Goal: Task Accomplishment & Management: Manage account settings

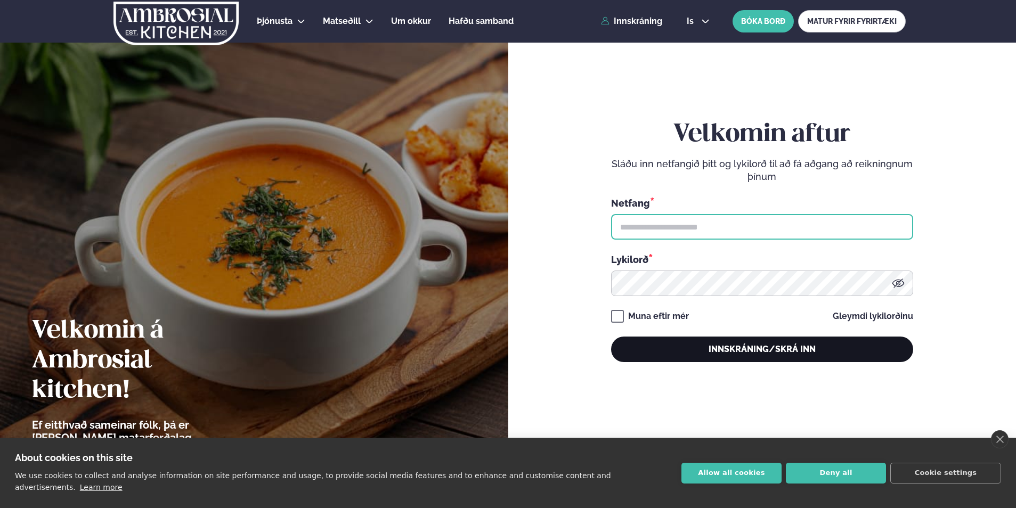
type input "**********"
click at [772, 351] on button "Innskráning/Skrá inn" at bounding box center [762, 350] width 302 height 26
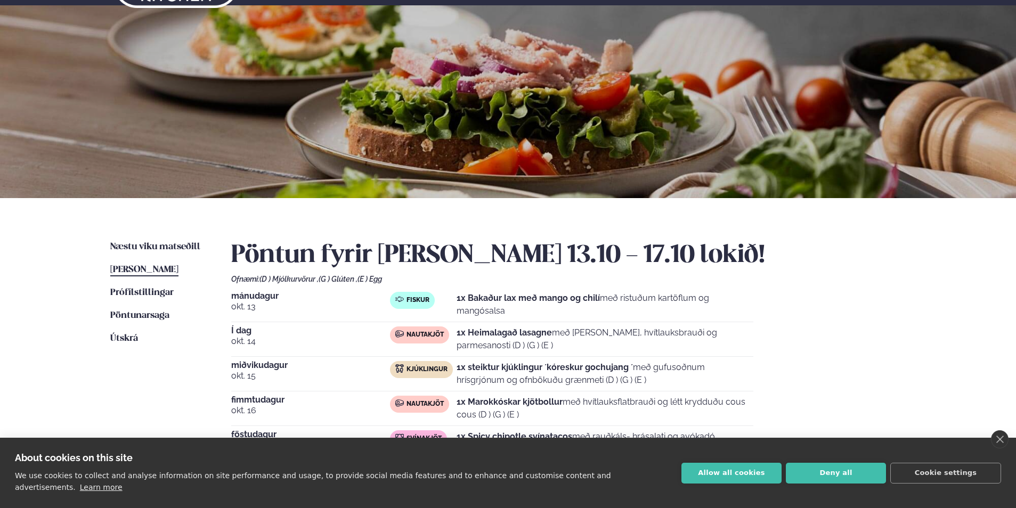
scroll to position [107, 0]
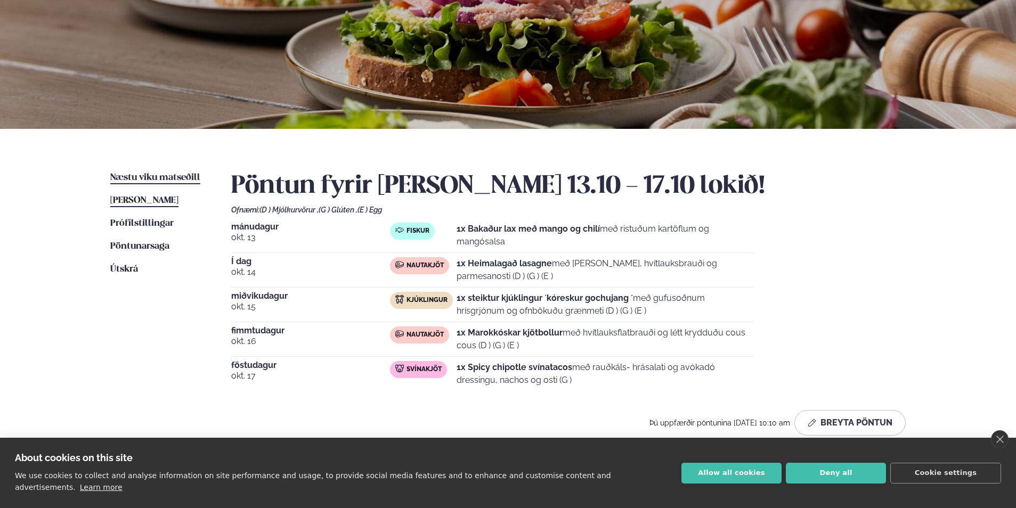
click at [148, 180] on span "Næstu viku matseðill" at bounding box center [155, 177] width 90 height 9
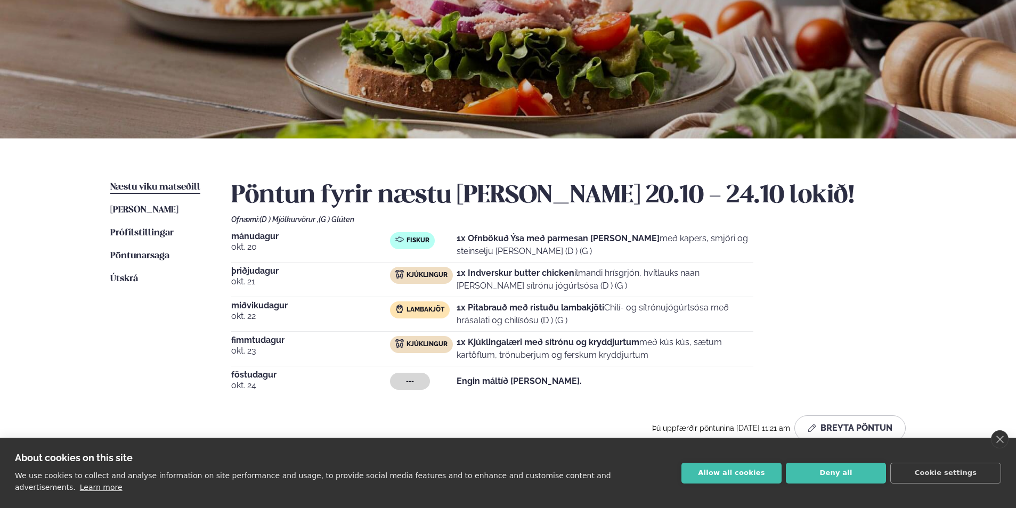
scroll to position [107, 0]
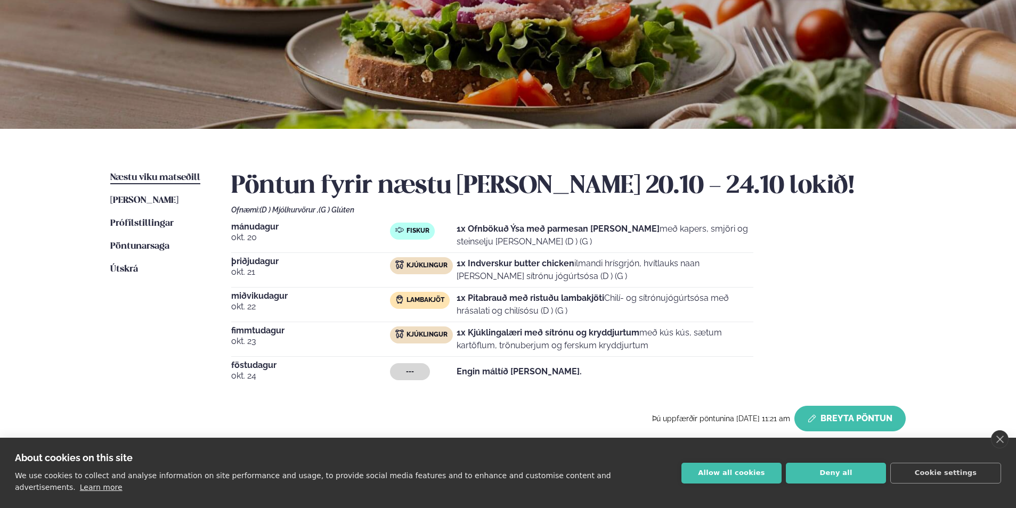
click at [821, 417] on button "Breyta Pöntun" at bounding box center [850, 419] width 111 height 26
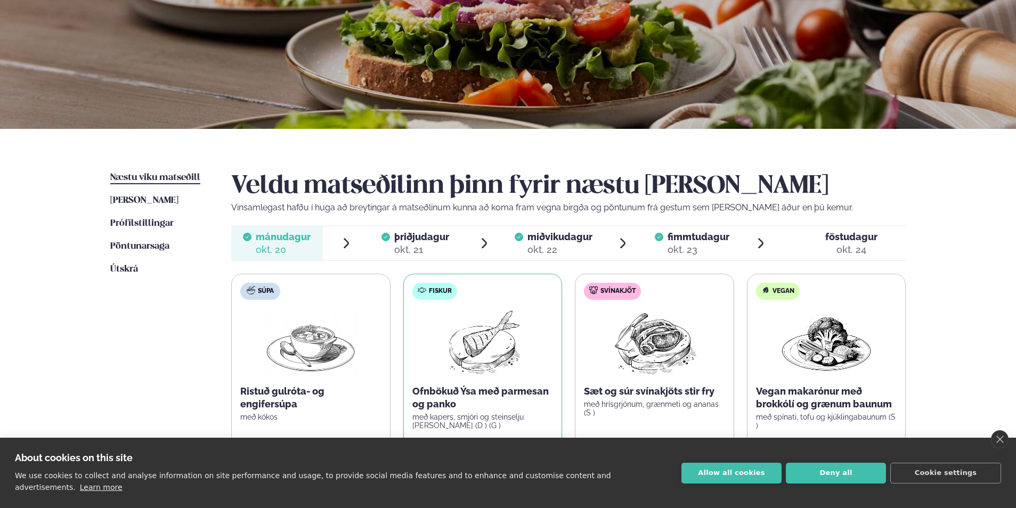
click at [856, 247] on div "okt. 24" at bounding box center [851, 250] width 52 height 13
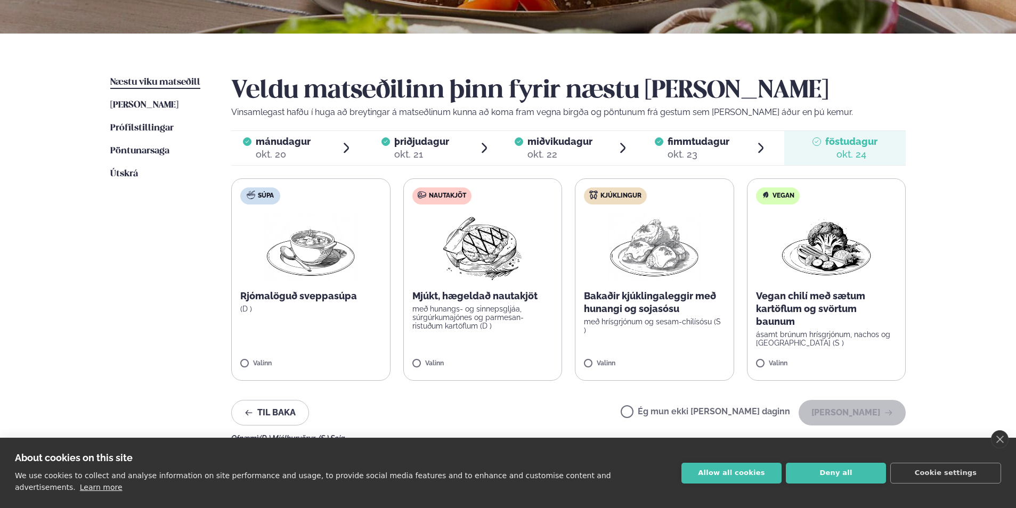
scroll to position [213, 0]
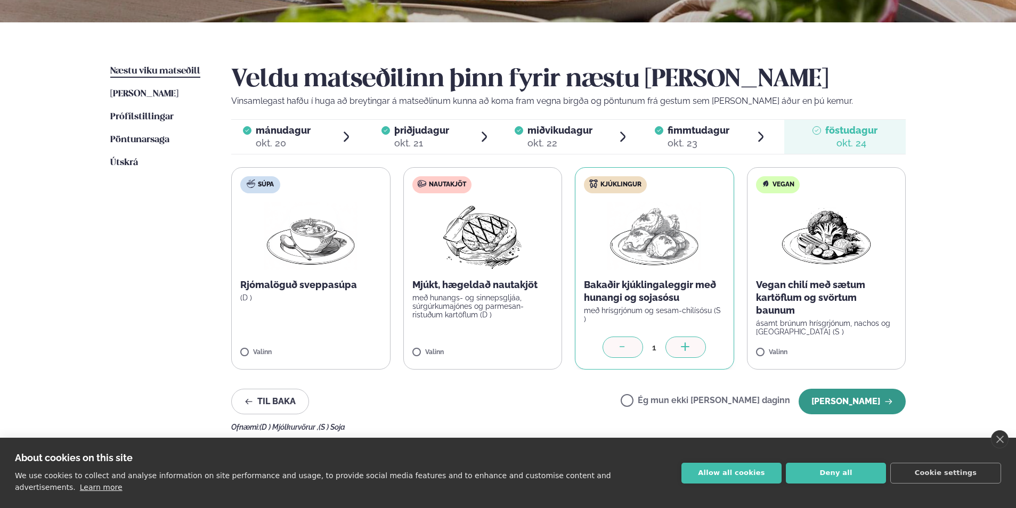
click at [862, 396] on button "[PERSON_NAME]" at bounding box center [852, 402] width 107 height 26
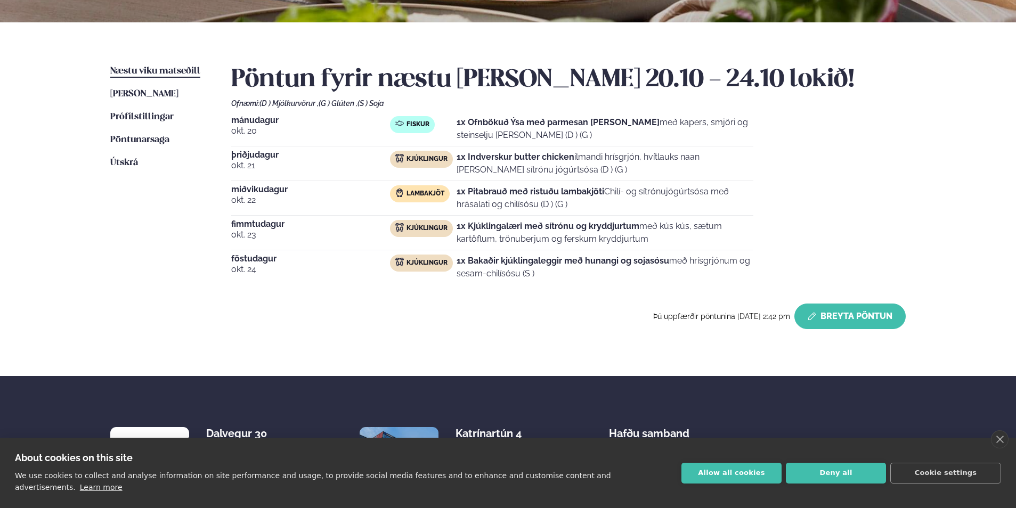
click at [859, 312] on button "Breyta Pöntun" at bounding box center [850, 317] width 111 height 26
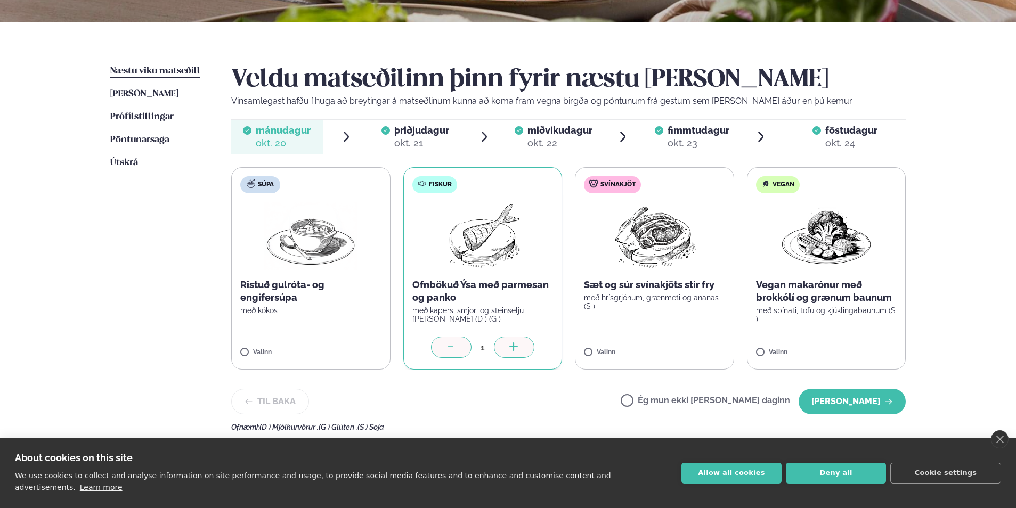
click at [836, 124] on div "föstudagur fös." at bounding box center [851, 130] width 52 height 13
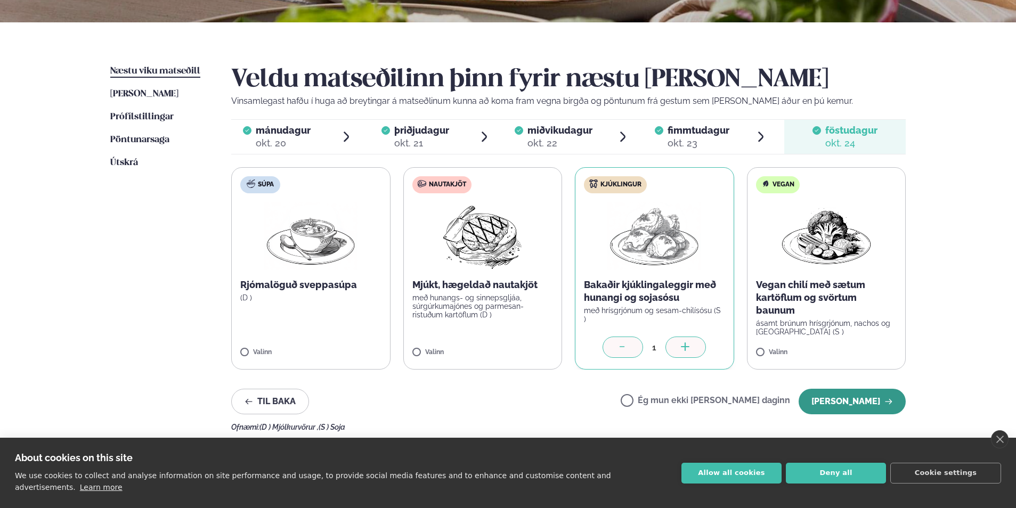
click at [862, 403] on button "[PERSON_NAME]" at bounding box center [852, 402] width 107 height 26
